Goal: Share content

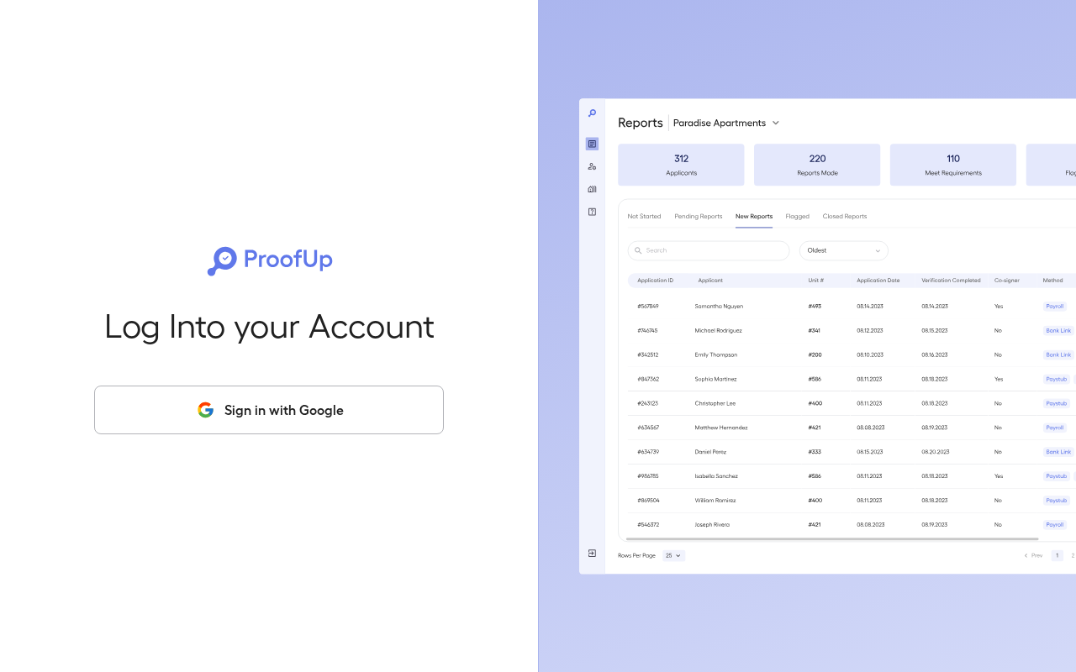
click at [327, 422] on button "Sign in with Google" at bounding box center [269, 410] width 350 height 49
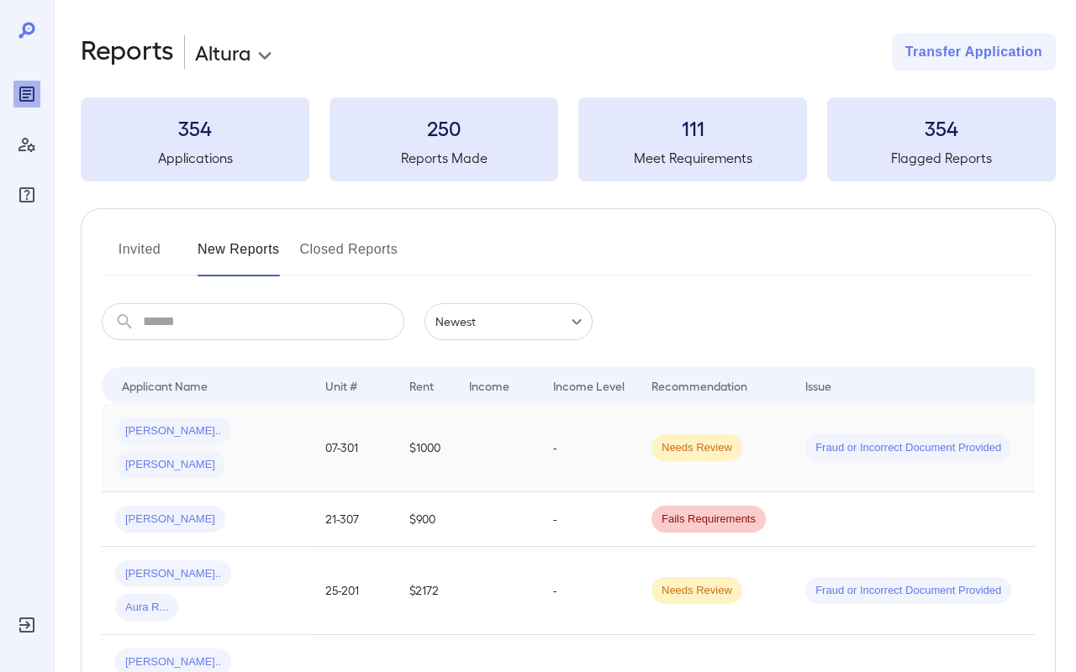
click at [274, 418] on div "[PERSON_NAME].. [PERSON_NAME]" at bounding box center [206, 448] width 183 height 61
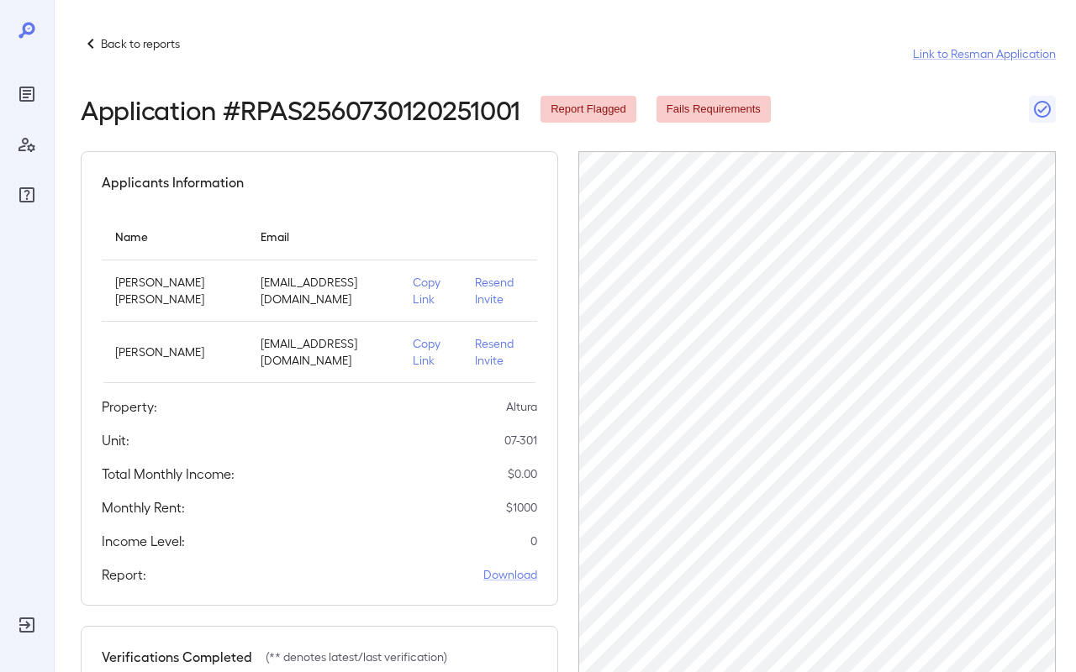
click at [413, 287] on p "Copy Link" at bounding box center [430, 291] width 35 height 34
click at [413, 288] on p "Copy Link" at bounding box center [430, 291] width 35 height 34
